Goal: Task Accomplishment & Management: Manage account settings

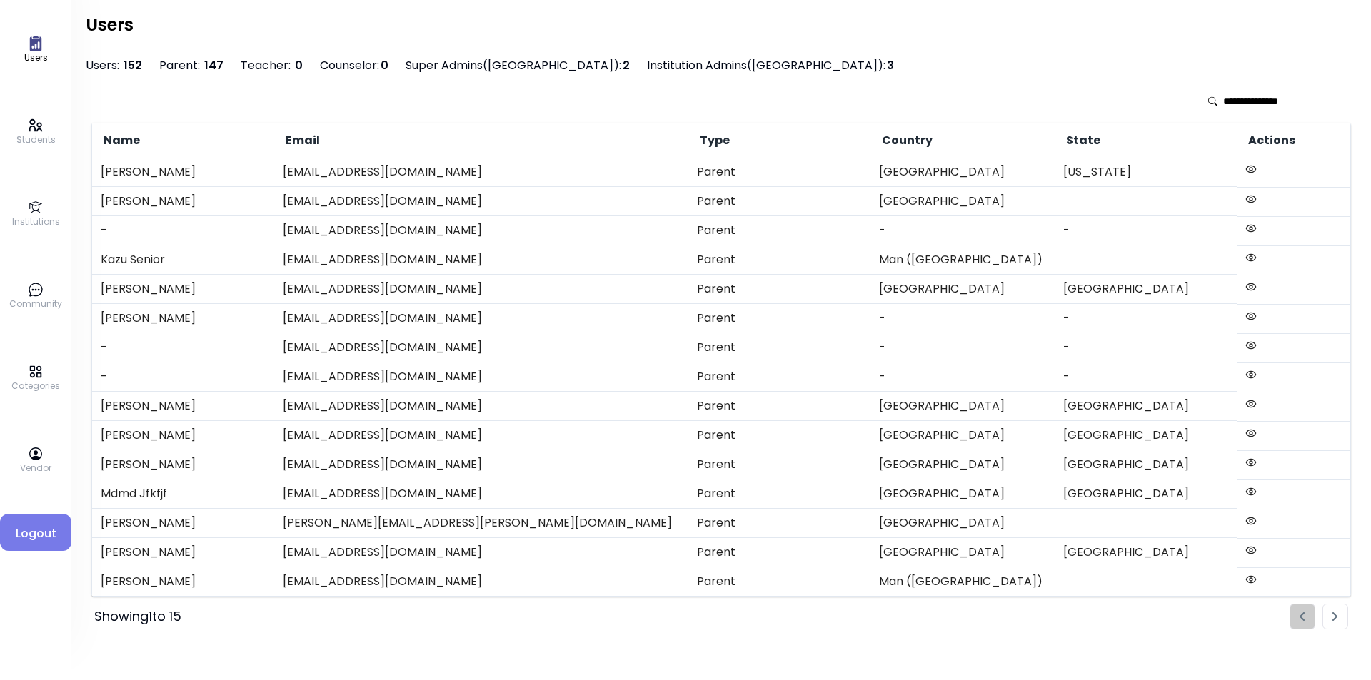
click at [45, 373] on link "Categories" at bounding box center [35, 378] width 49 height 29
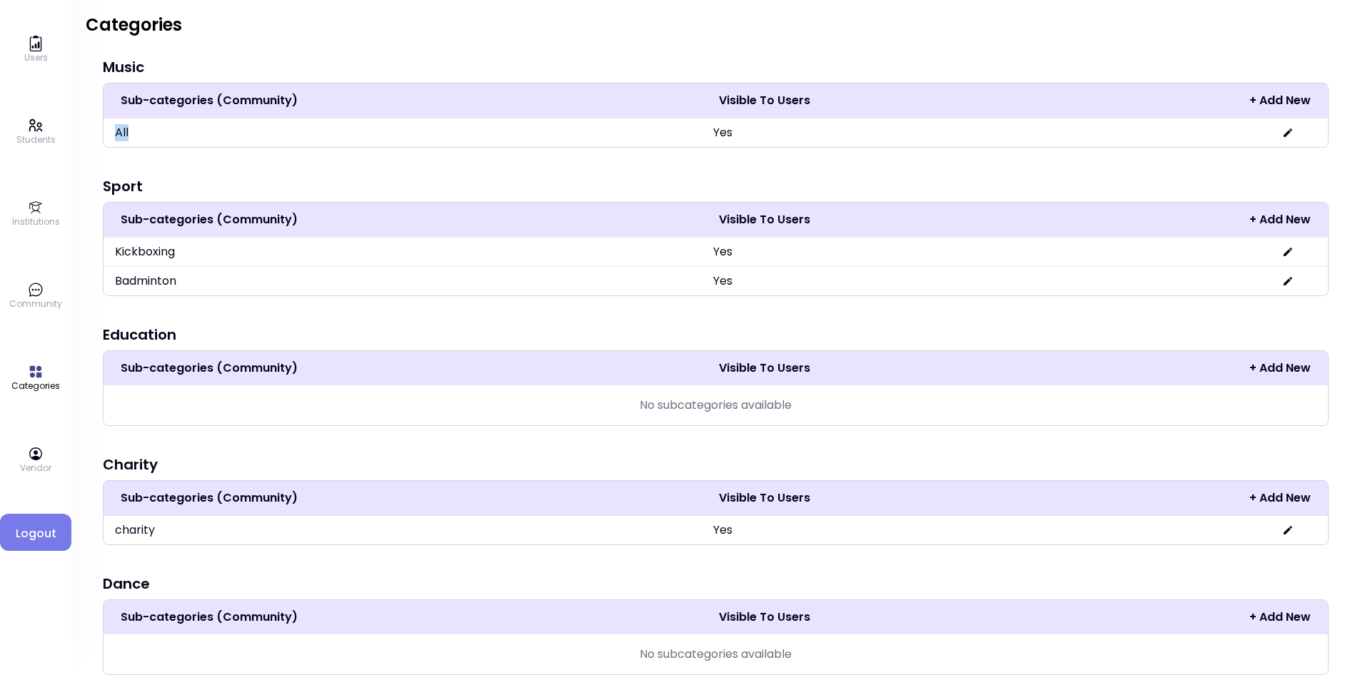
drag, startPoint x: 118, startPoint y: 134, endPoint x: 231, endPoint y: 131, distance: 112.8
click at [230, 131] on td "All" at bounding box center [403, 132] width 598 height 29
click at [141, 56] on div "Categories" at bounding box center [716, 35] width 1260 height 43
drag, startPoint x: 116, startPoint y: 133, endPoint x: 148, endPoint y: 133, distance: 32.8
click at [148, 133] on td "All" at bounding box center [403, 132] width 598 height 29
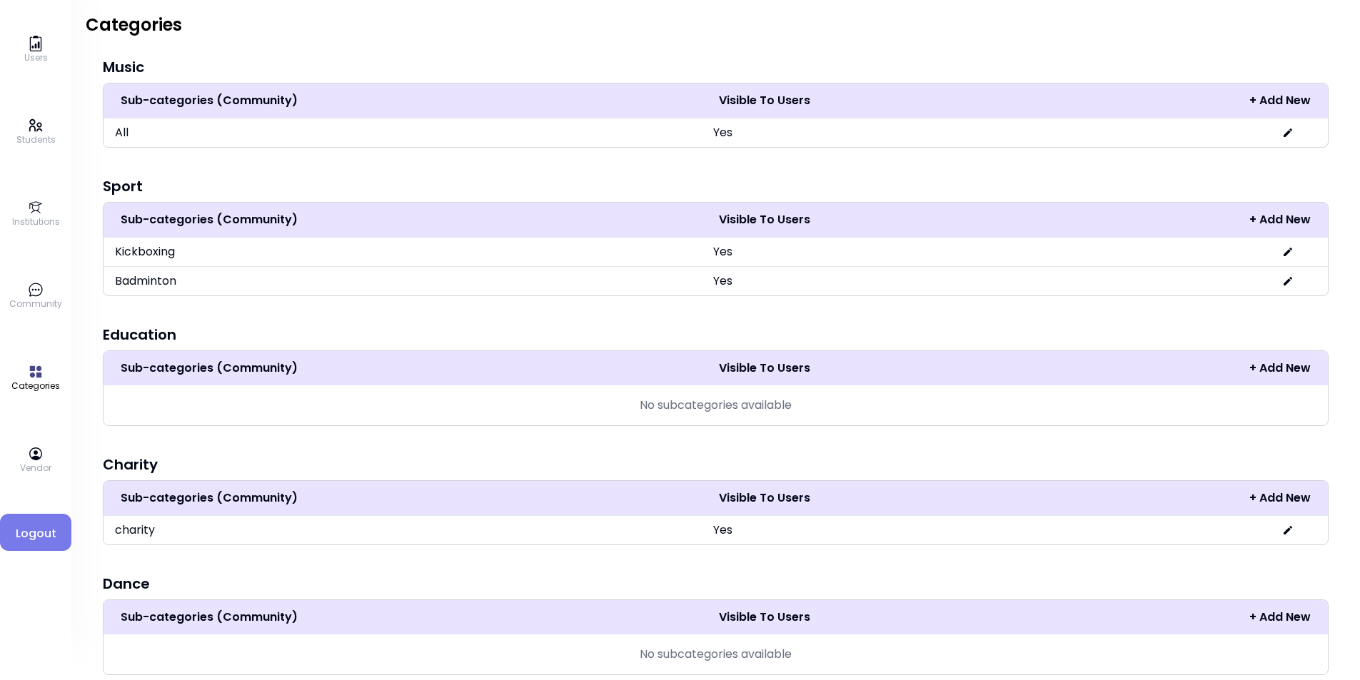
click at [303, 158] on div "Music Sub-categories (Community) Visible To Users + Add New All Yes Sport Sub-c…" at bounding box center [716, 485] width 1260 height 857
click at [29, 286] on icon at bounding box center [36, 290] width 16 height 16
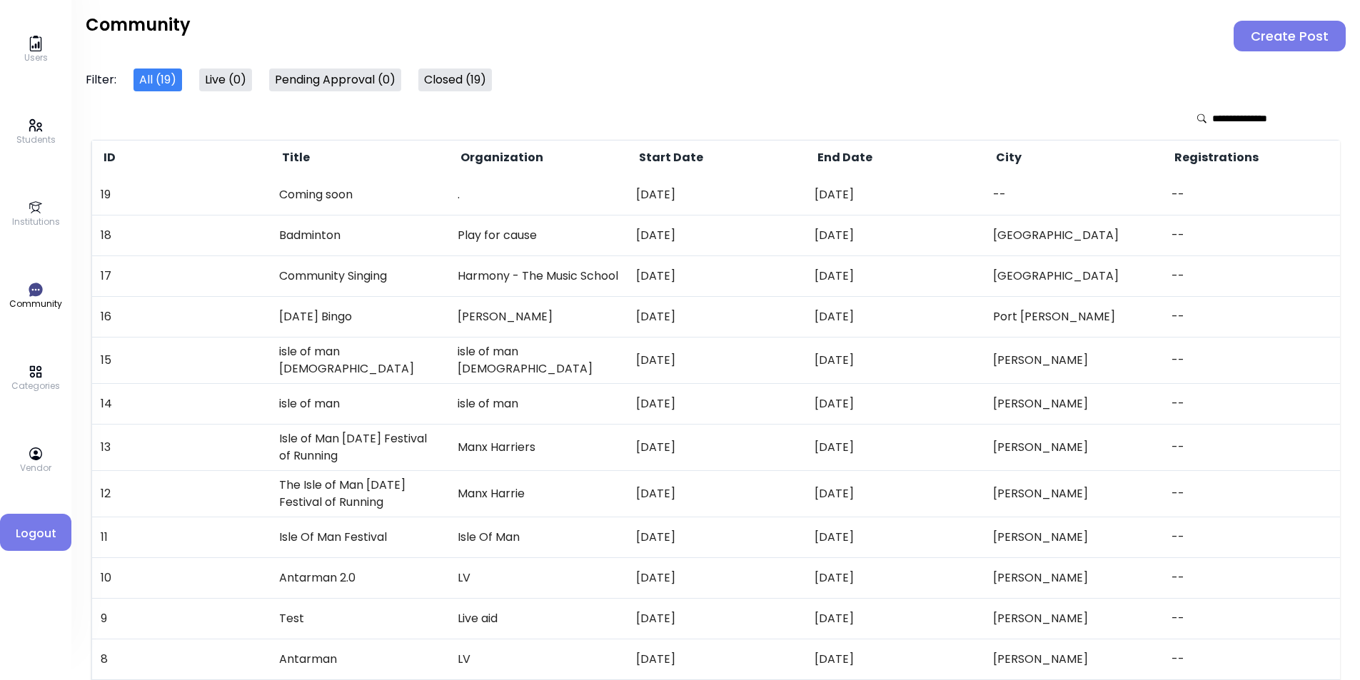
click at [311, 191] on td "Coming soon" at bounding box center [360, 195] width 178 height 40
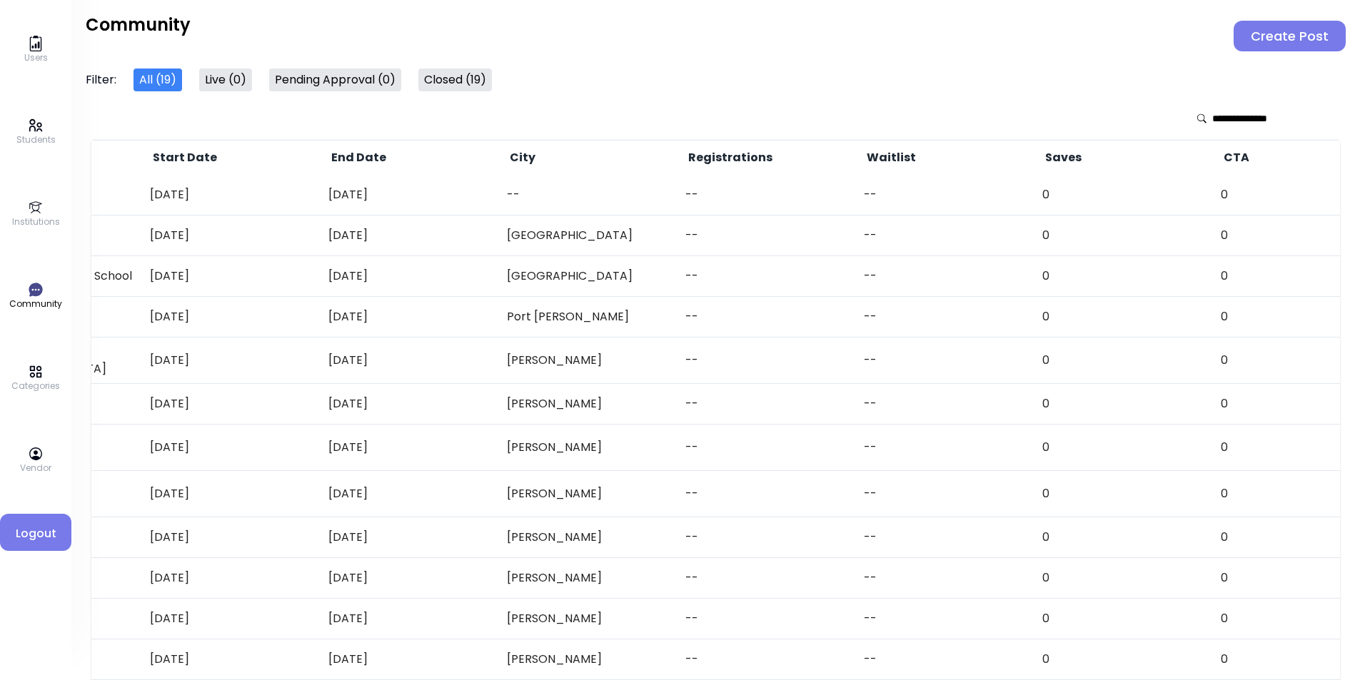
scroll to position [0, 460]
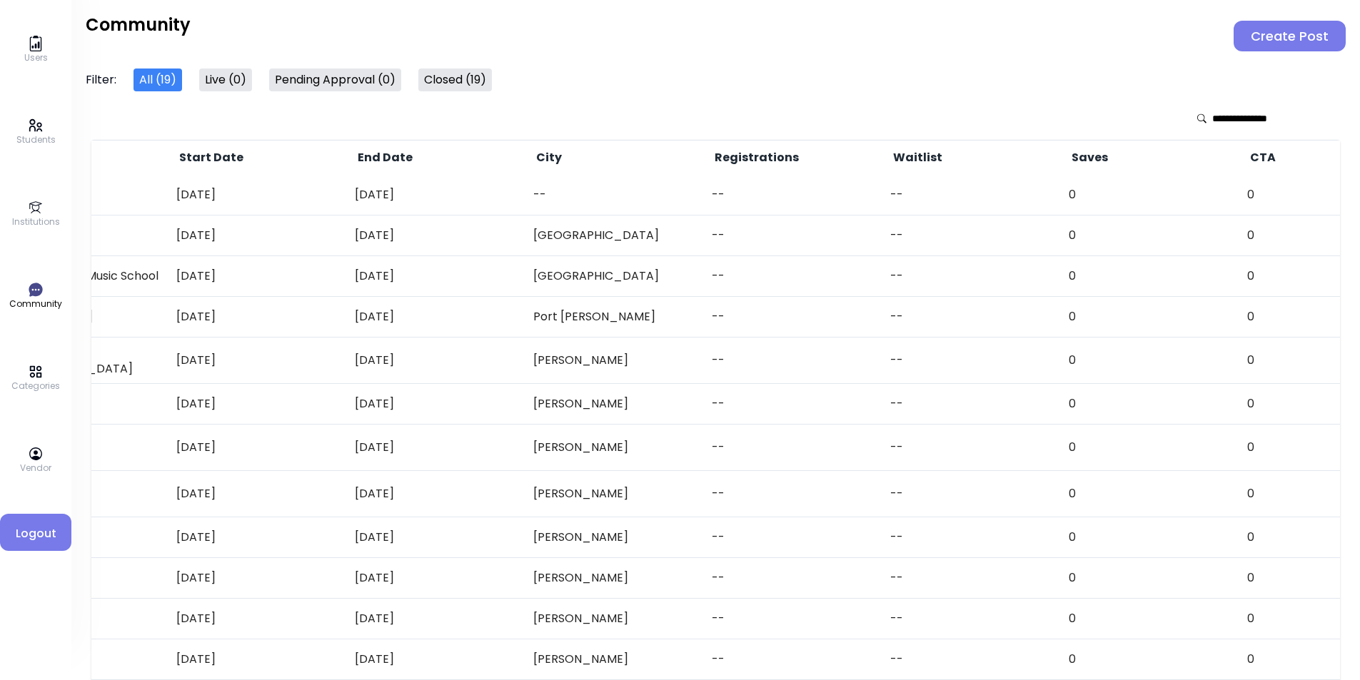
click at [46, 124] on link "Students" at bounding box center [35, 132] width 39 height 29
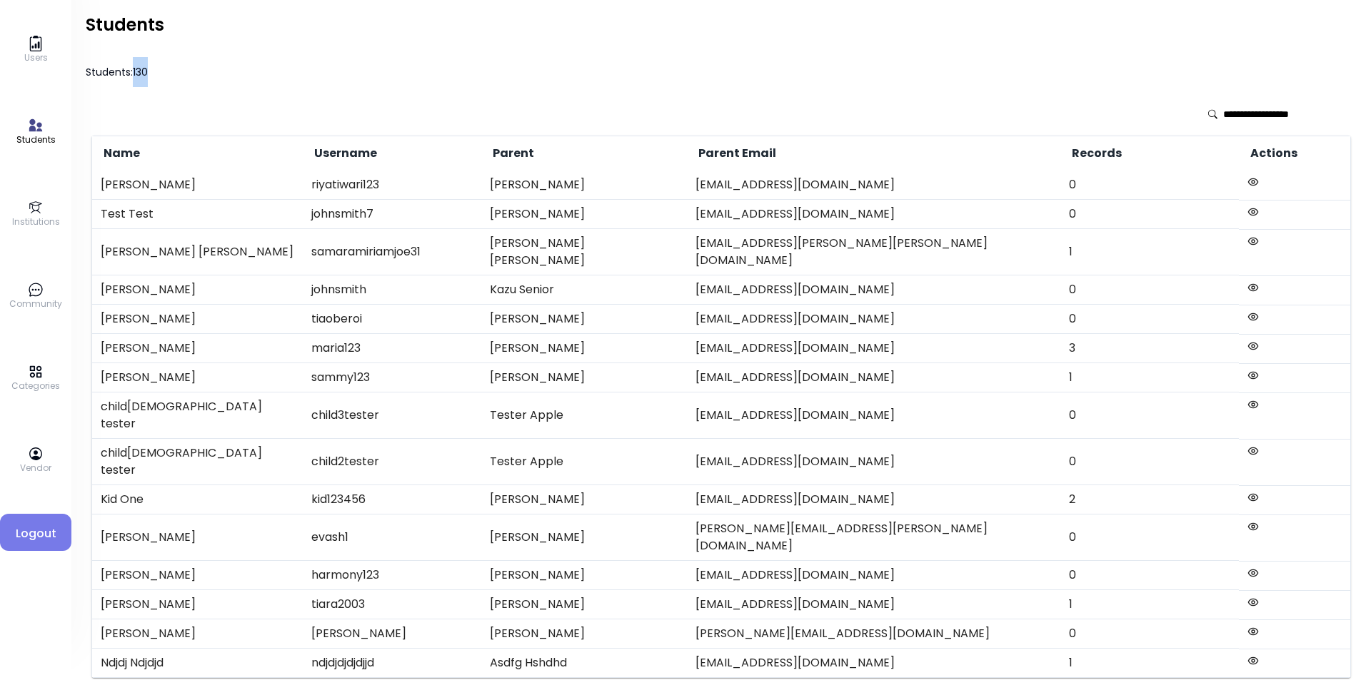
drag, startPoint x: 135, startPoint y: 71, endPoint x: 239, endPoint y: 74, distance: 104.3
click at [226, 72] on h3 "Students: 130" at bounding box center [721, 72] width 1271 height 30
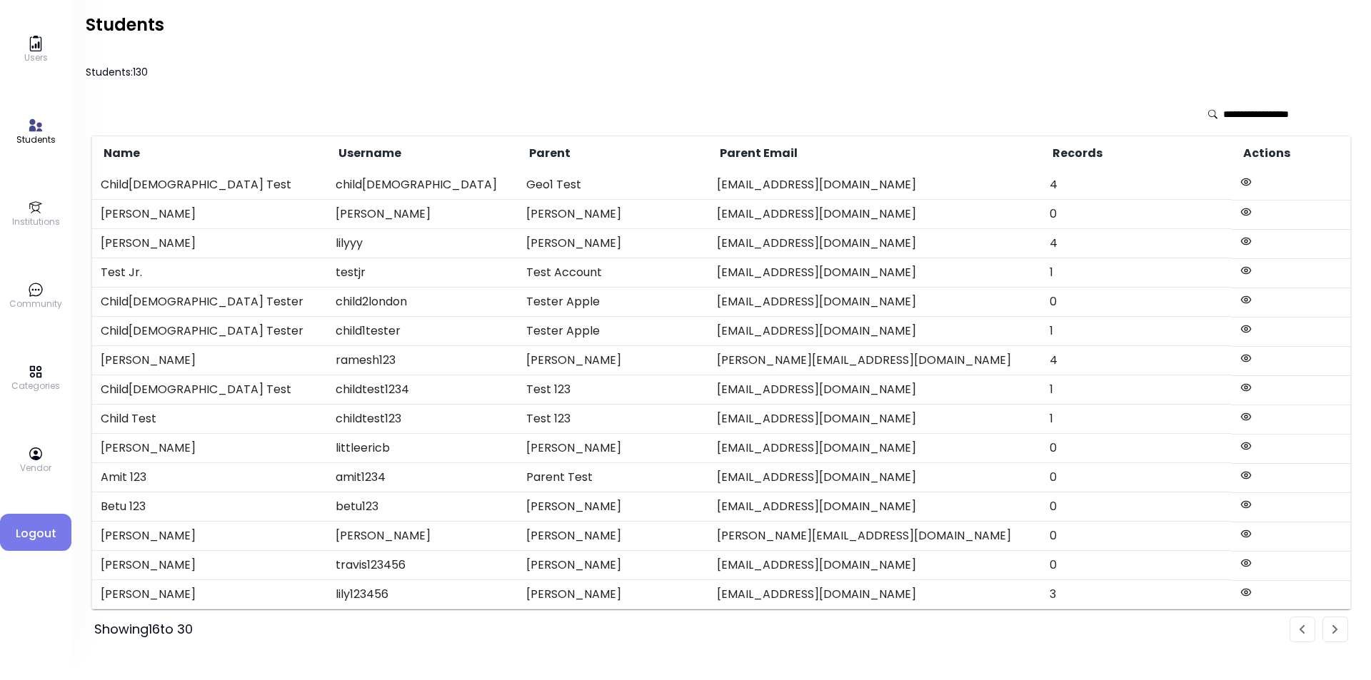
click at [1096, 526] on li "Pagination" at bounding box center [1335, 630] width 26 height 26
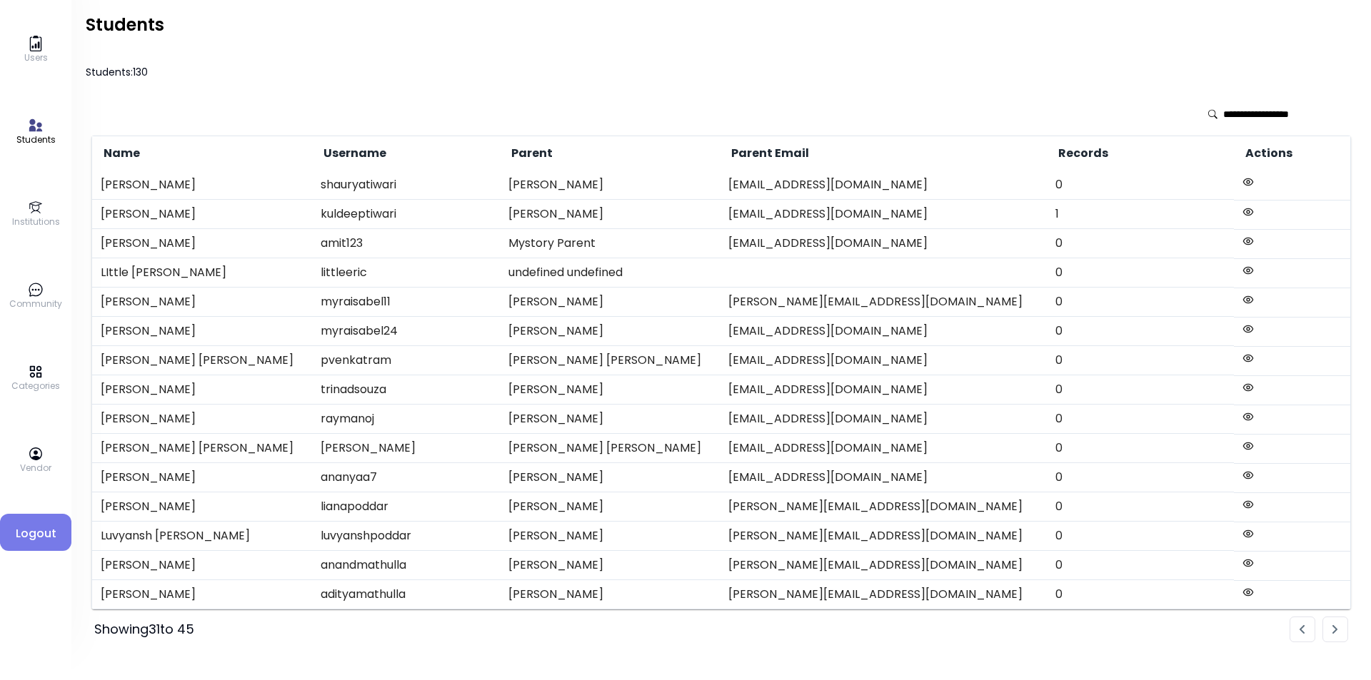
click at [1096, 526] on li "Pagination" at bounding box center [1335, 630] width 26 height 26
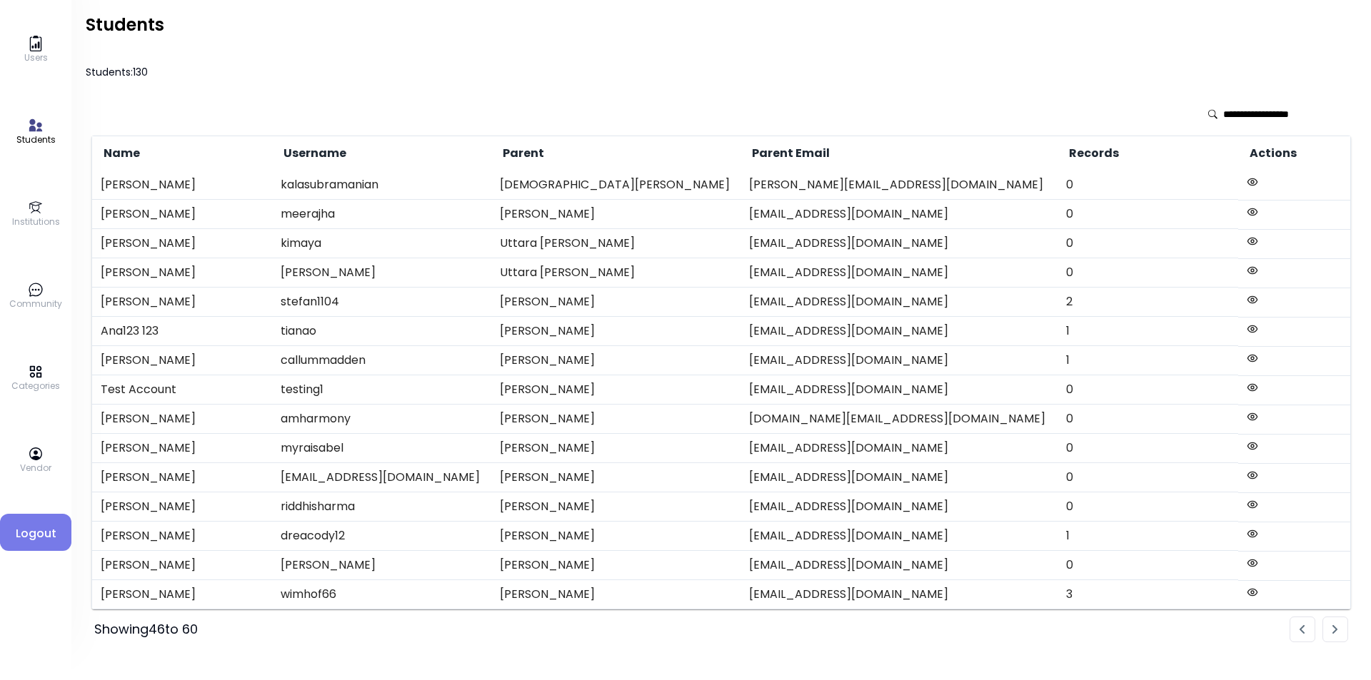
click at [1096, 526] on li "Pagination" at bounding box center [1302, 630] width 26 height 26
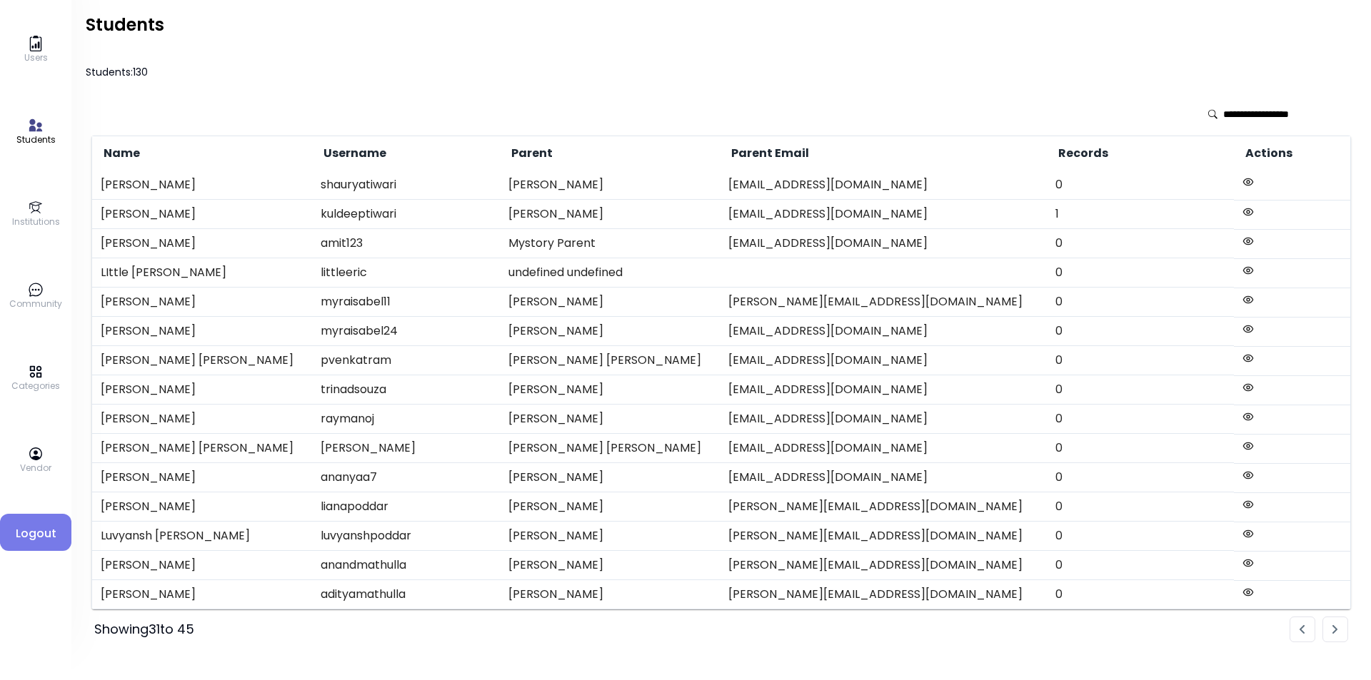
click at [35, 46] on icon at bounding box center [36, 44] width 8 height 7
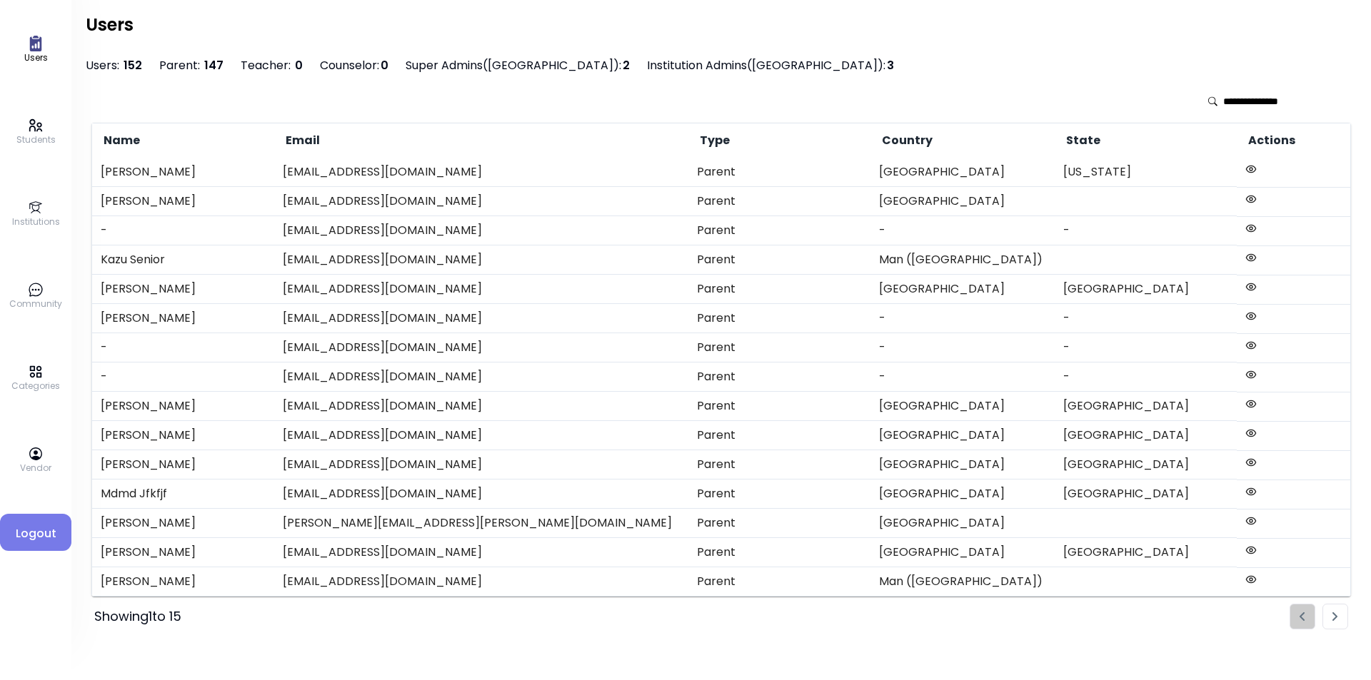
click at [212, 66] on span "147" at bounding box center [212, 65] width 22 height 16
click at [214, 67] on span "147" at bounding box center [212, 65] width 22 height 16
click at [208, 58] on span "147" at bounding box center [212, 65] width 22 height 16
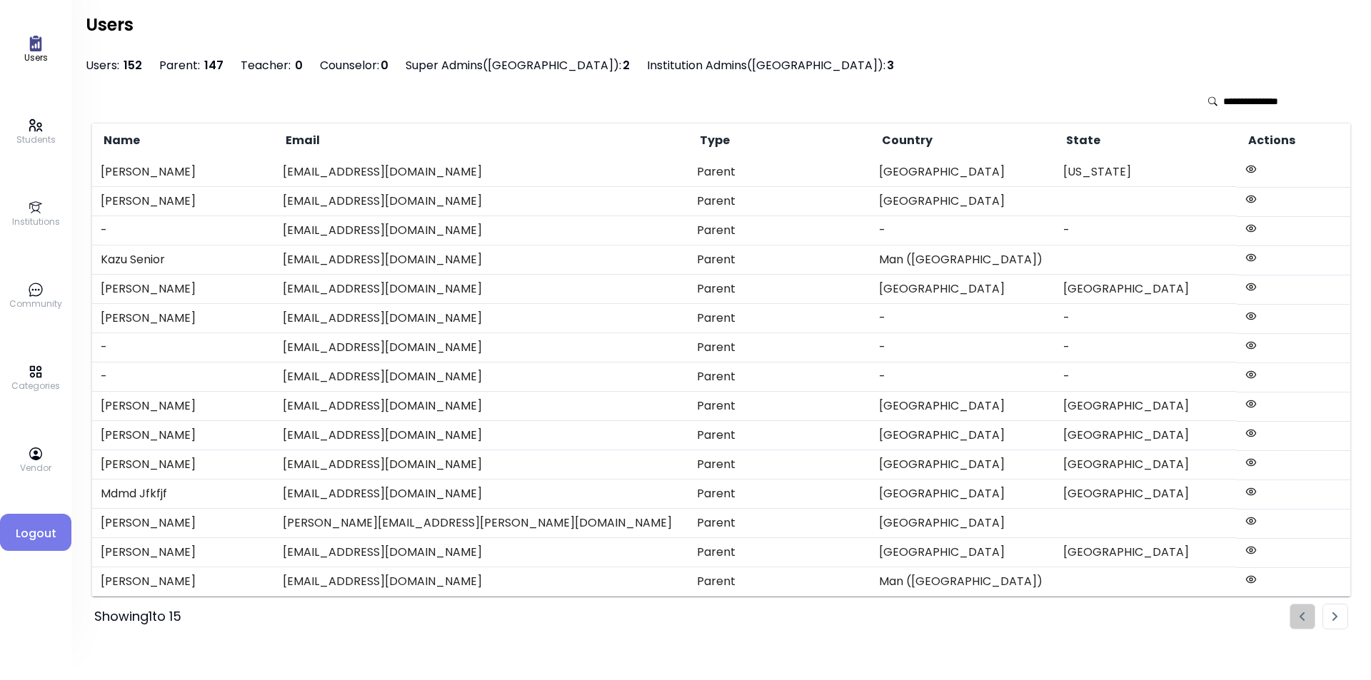
click at [34, 281] on div "Users Students Institutions Community Categories Vendor Logout" at bounding box center [35, 340] width 71 height 680
click at [45, 294] on link "Community" at bounding box center [35, 296] width 53 height 29
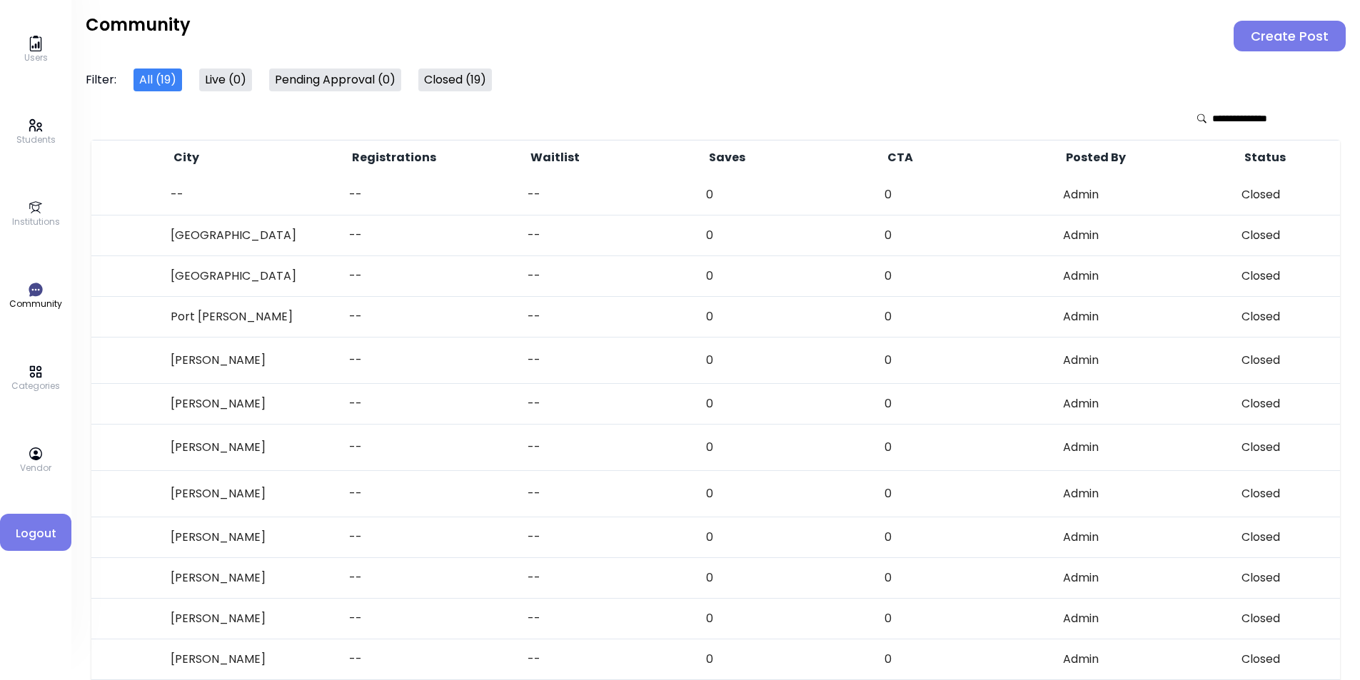
scroll to position [0, 1071]
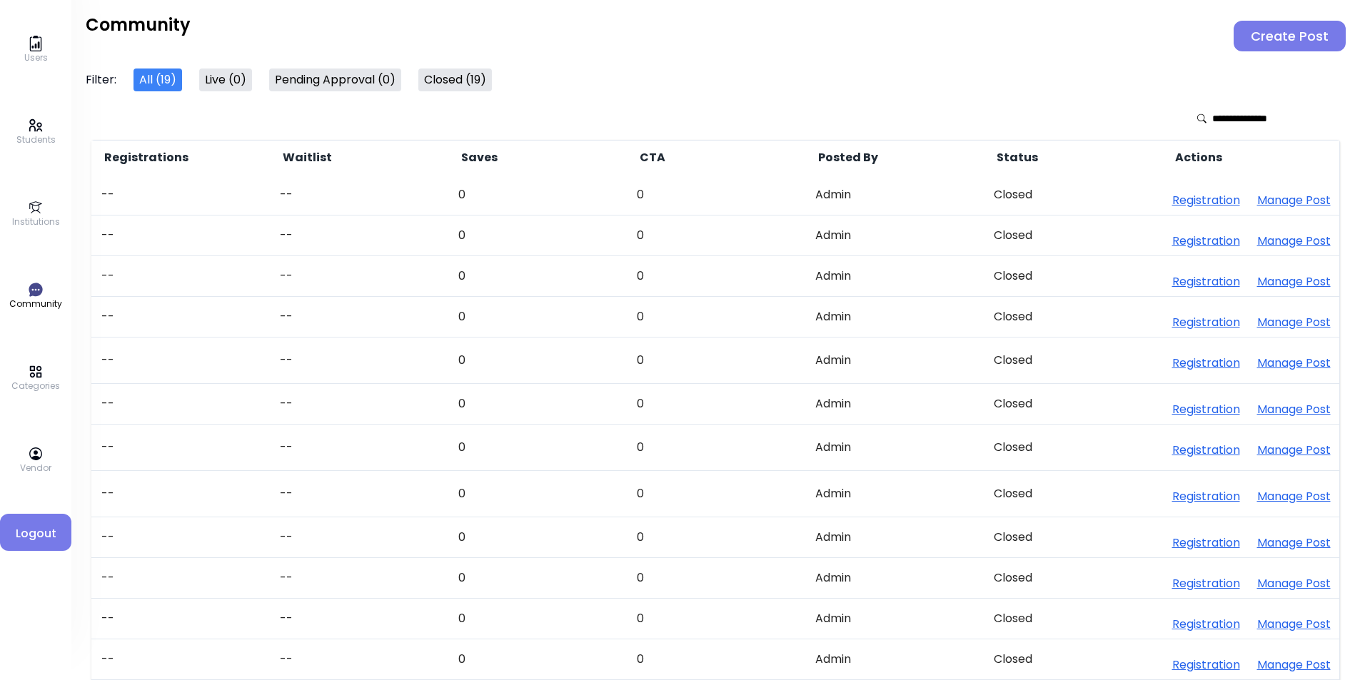
click at [1096, 198] on button "Manage Post" at bounding box center [1294, 200] width 74 height 17
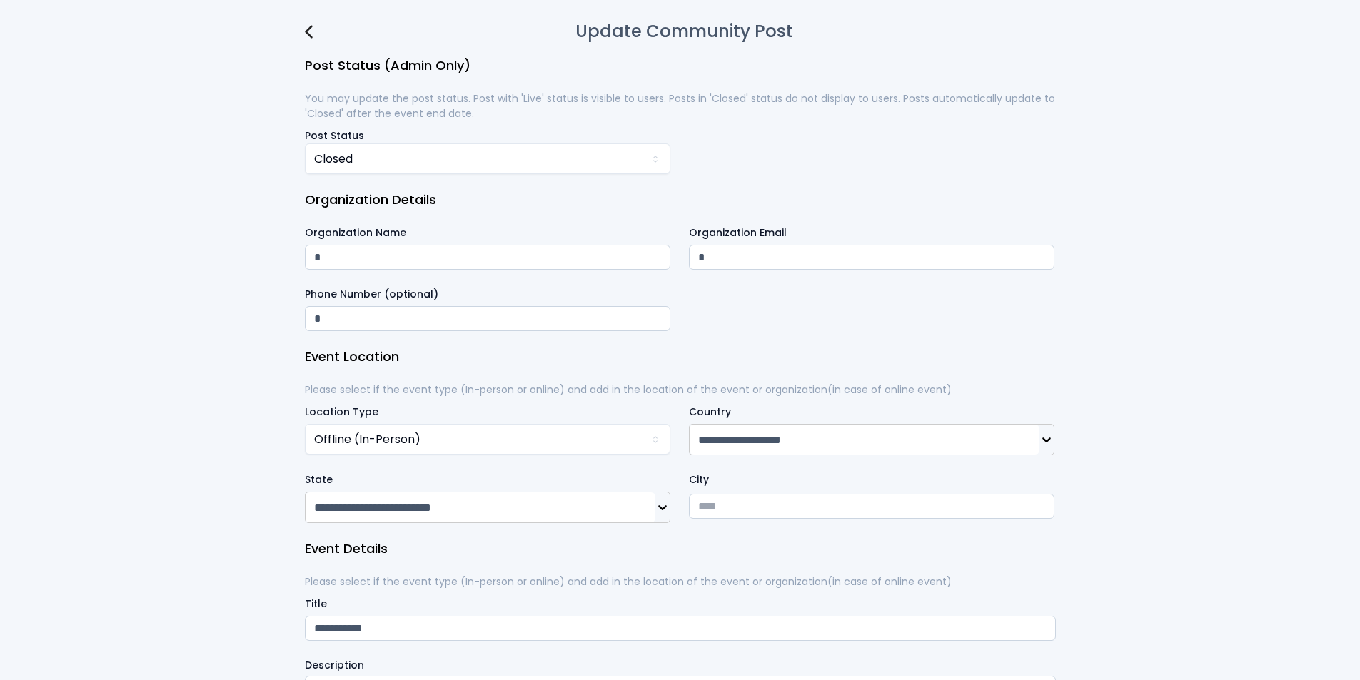
click at [433, 262] on input "*" at bounding box center [487, 257] width 365 height 25
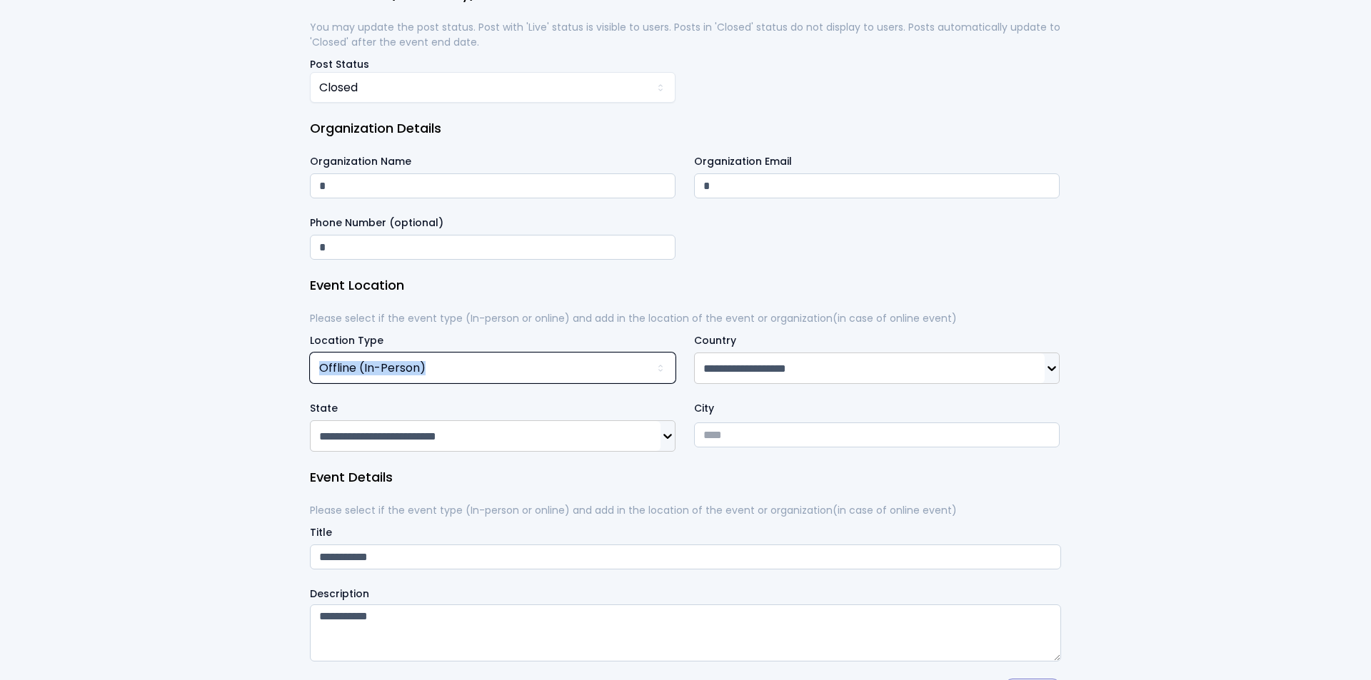
click at [812, 378] on input "**********" at bounding box center [865, 368] width 350 height 30
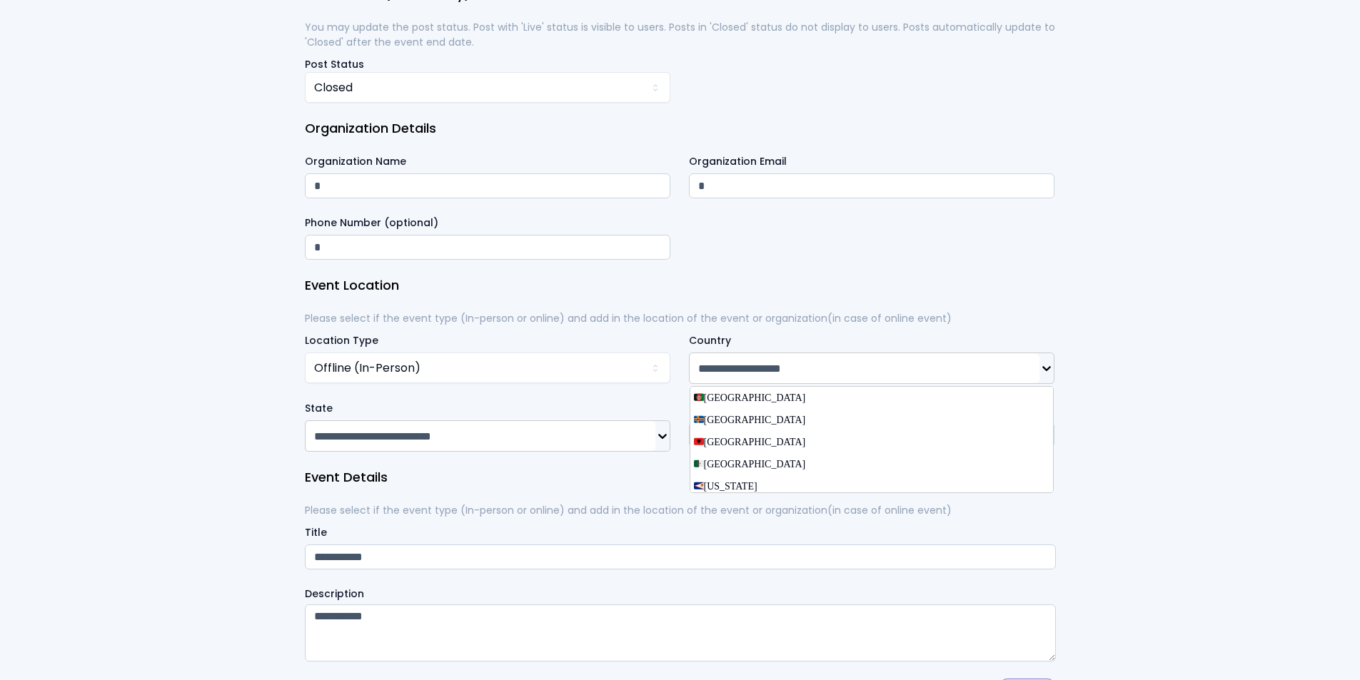
click at [812, 378] on input "**********" at bounding box center [865, 368] width 350 height 30
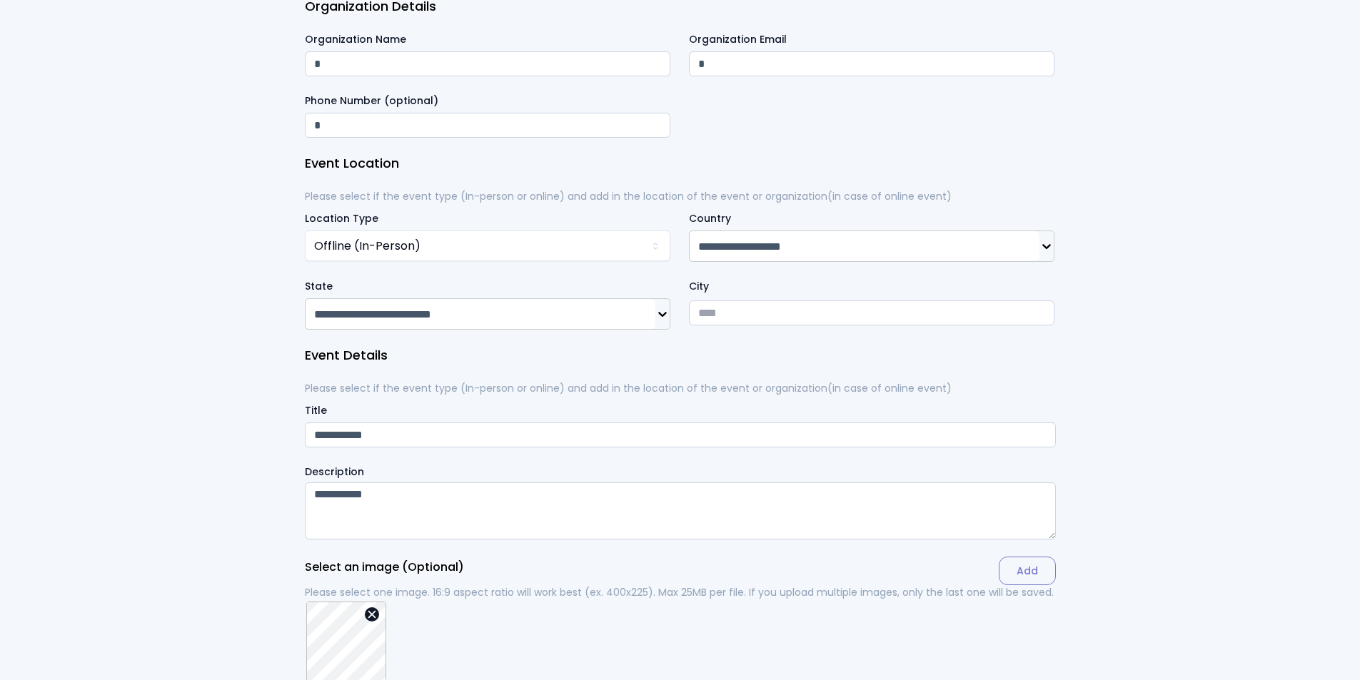
scroll to position [214, 0]
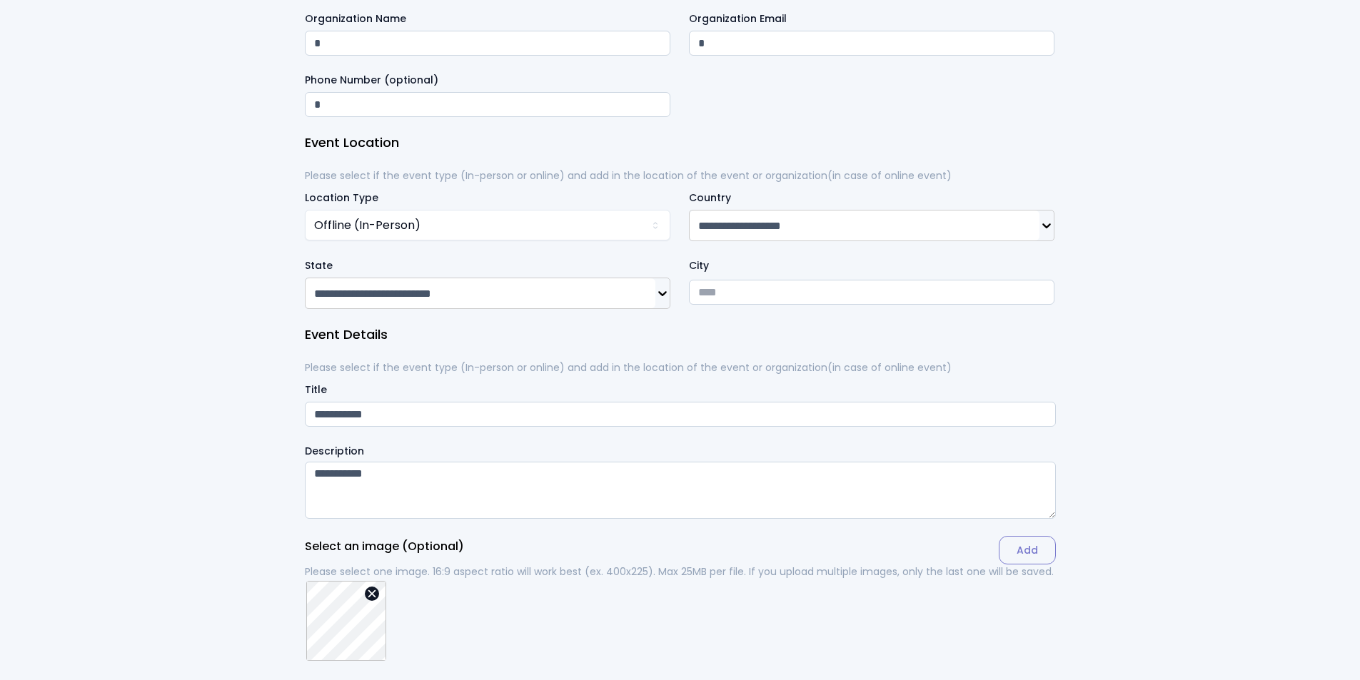
click at [745, 305] on input "City" at bounding box center [871, 292] width 365 height 25
type input "******"
click at [1096, 347] on div "**********" at bounding box center [680, 577] width 1360 height 1582
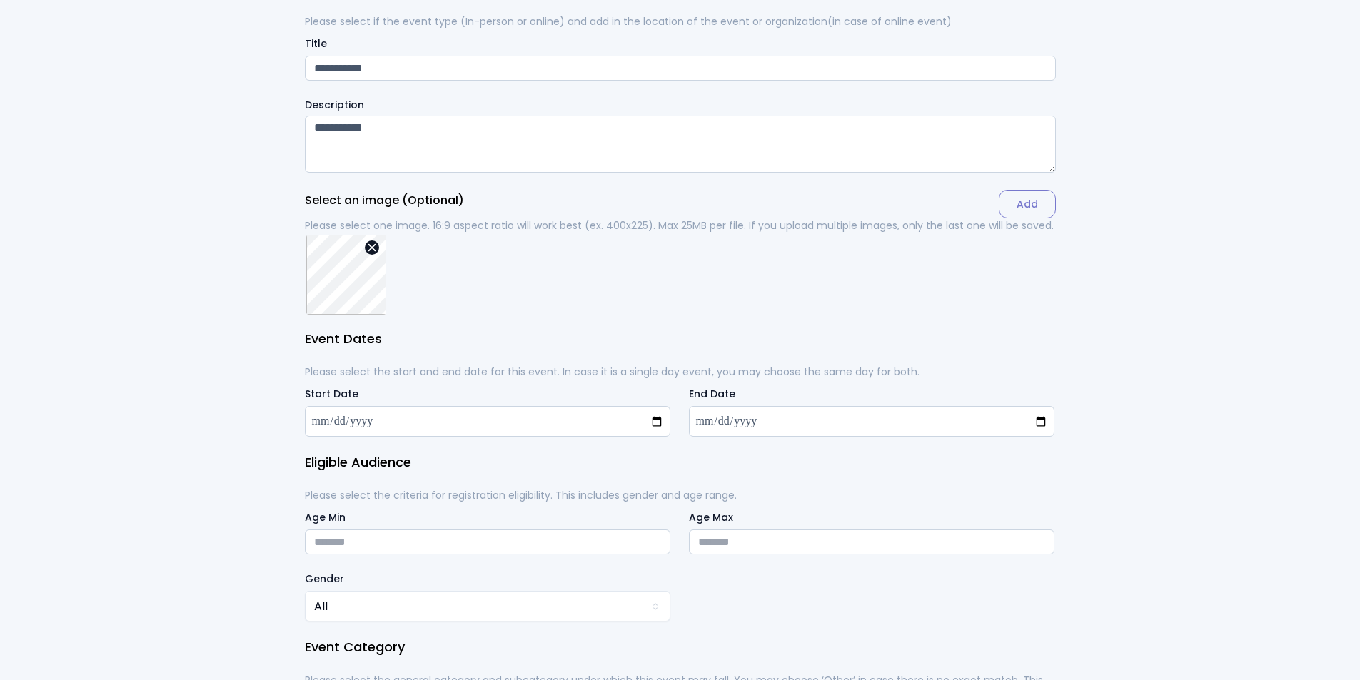
scroll to position [642, 0]
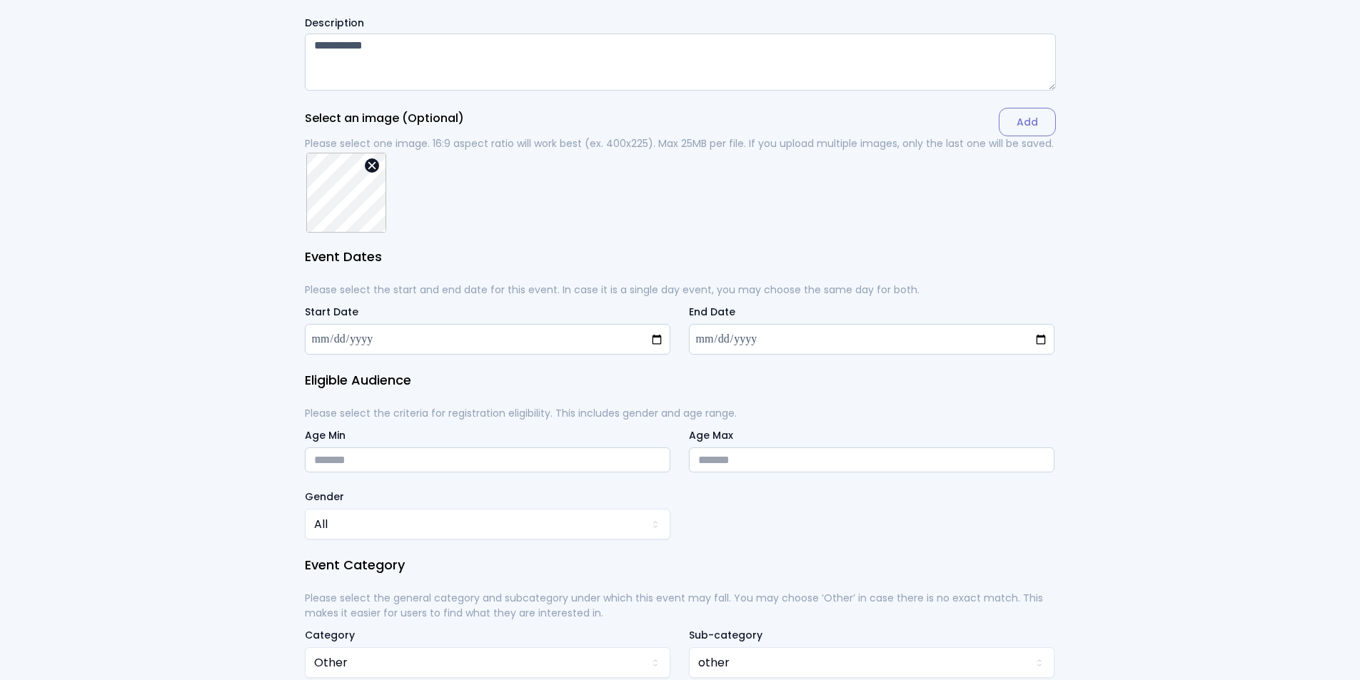
click at [1040, 355] on input "**********" at bounding box center [871, 339] width 365 height 31
type input "**********"
click at [933, 422] on div "Eligible Audience Please select the criteria for registration eligibility. This…" at bounding box center [680, 464] width 751 height 185
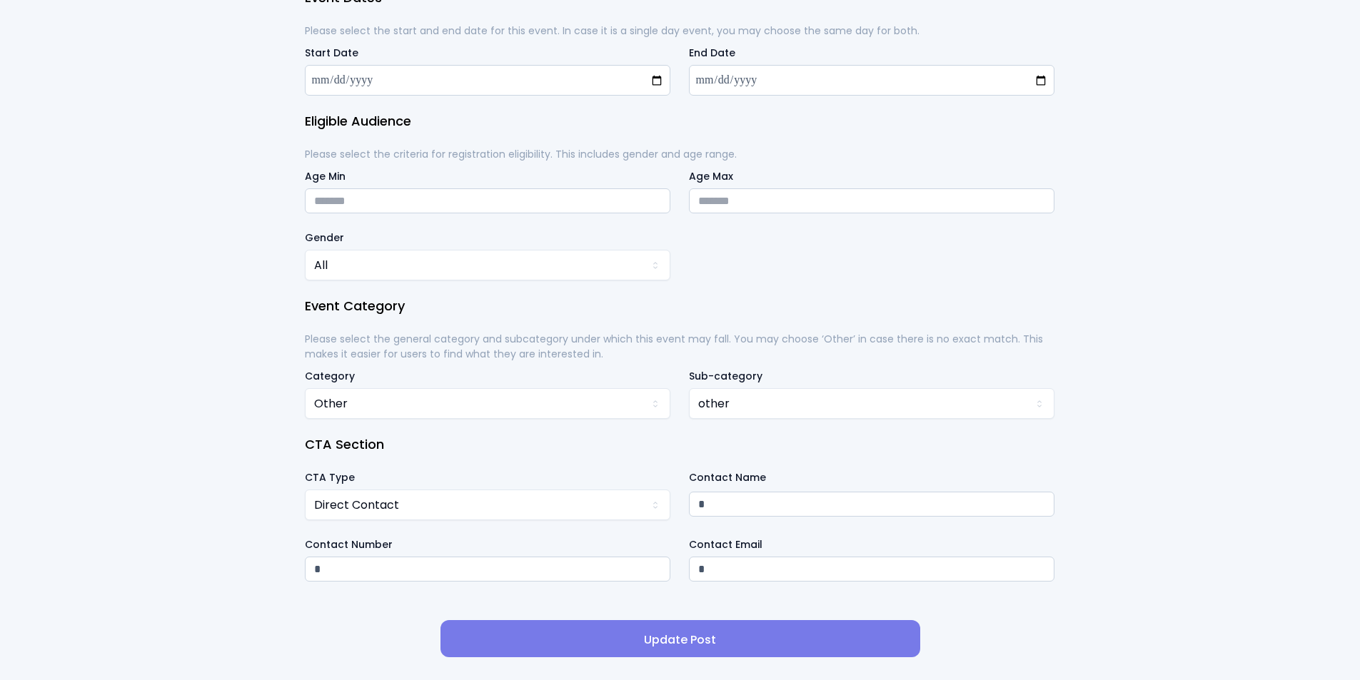
scroll to position [930, 0]
click at [655, 526] on span "Update Post" at bounding box center [680, 640] width 457 height 17
